Goal: Find specific page/section: Find specific page/section

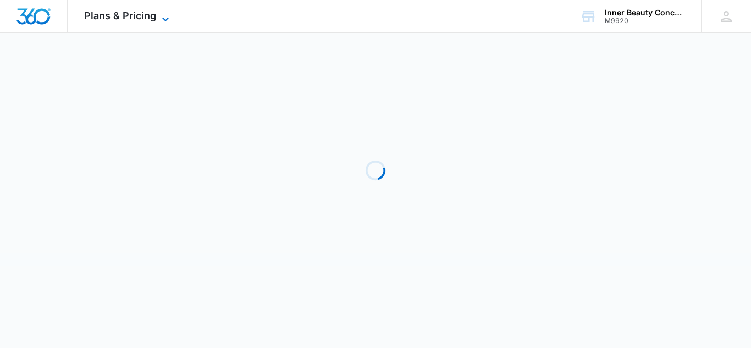
click at [165, 14] on icon at bounding box center [165, 19] width 13 height 13
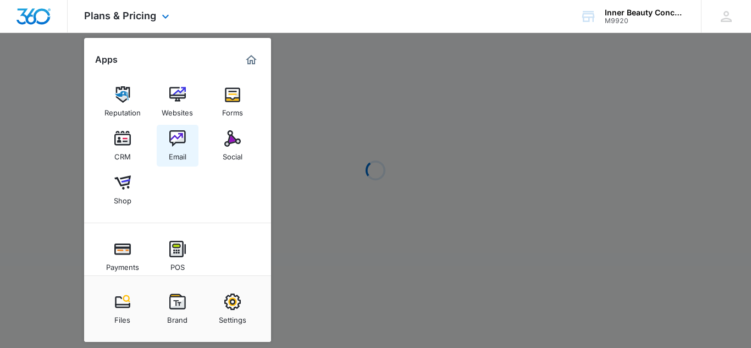
click at [178, 139] on img at bounding box center [177, 138] width 16 height 16
